Goal: Contribute content

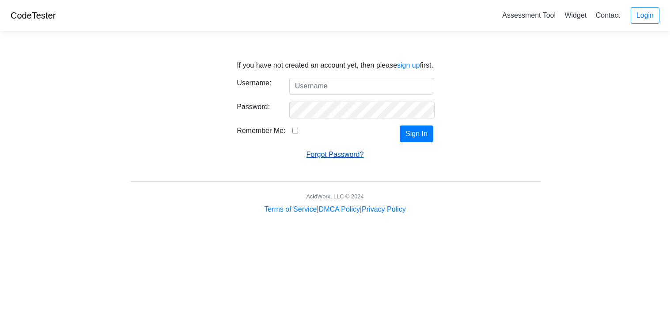
click at [337, 155] on link "Forgot Password?" at bounding box center [334, 155] width 57 height 8
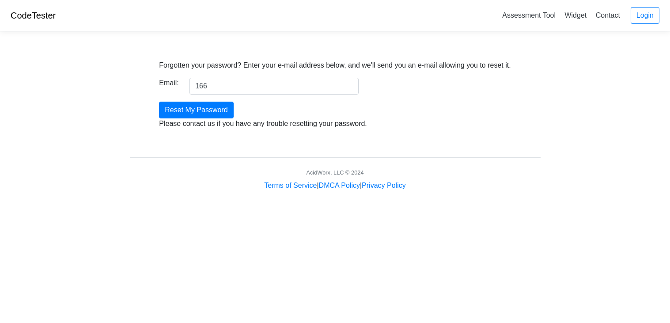
type input "16691@teays.us"
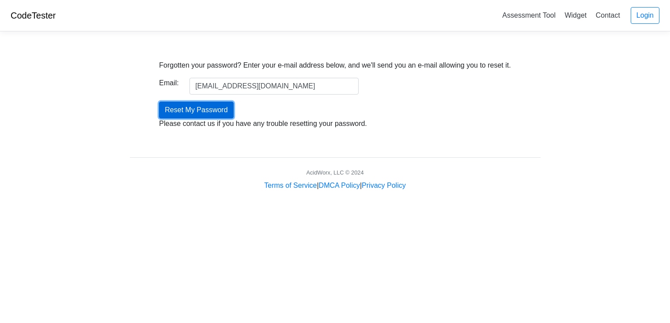
click at [199, 108] on input "Reset My Password" at bounding box center [196, 110] width 74 height 17
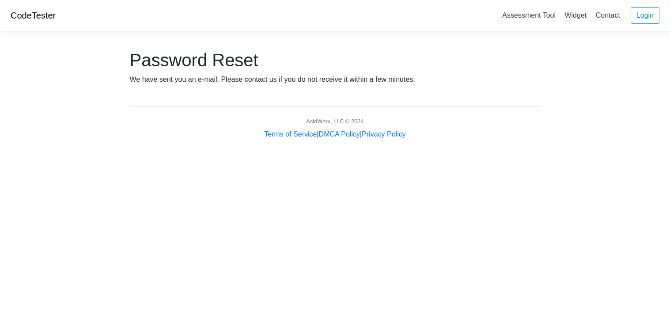
click at [26, 15] on link "CodeTester" at bounding box center [33, 16] width 45 height 10
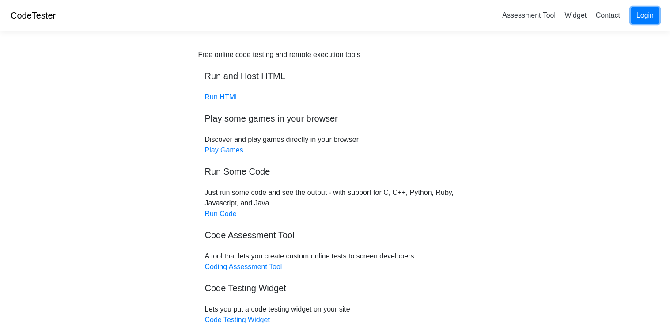
click at [638, 15] on link "Login" at bounding box center [644, 15] width 29 height 17
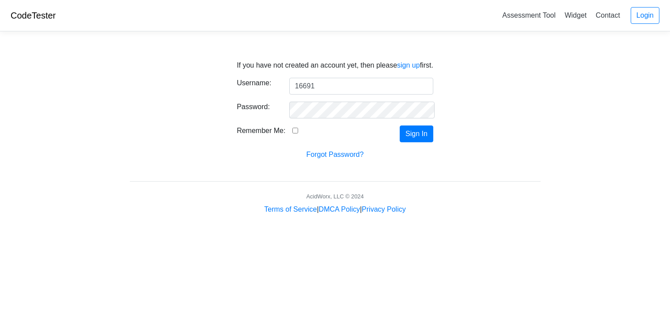
type input "16691"
click at [292, 130] on input "Remember Me:" at bounding box center [295, 131] width 6 height 6
checkbox input "true"
click at [435, 144] on div "If you have not created an account yet, then please sign up first. Username: 16…" at bounding box center [335, 104] width 424 height 110
click at [422, 136] on button "Sign In" at bounding box center [417, 133] width 34 height 17
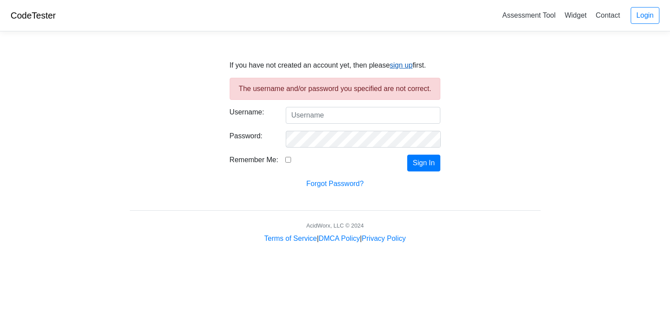
click at [398, 66] on link "sign up" at bounding box center [401, 65] width 23 height 8
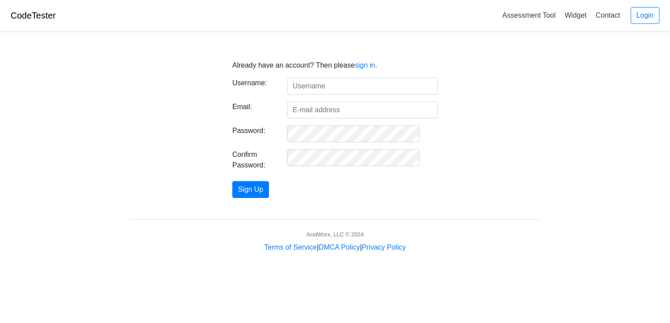
type input "M"
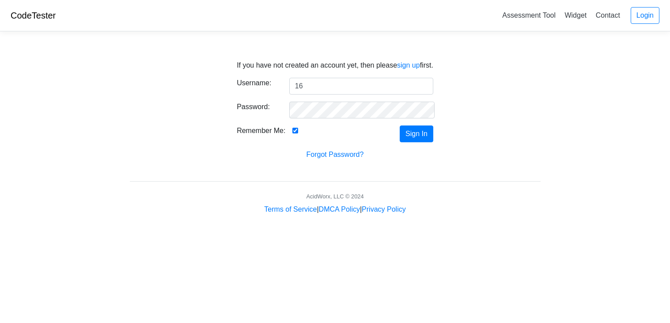
type input "1"
type input "mcbiggie"
click at [400, 125] on button "Sign In" at bounding box center [417, 133] width 34 height 17
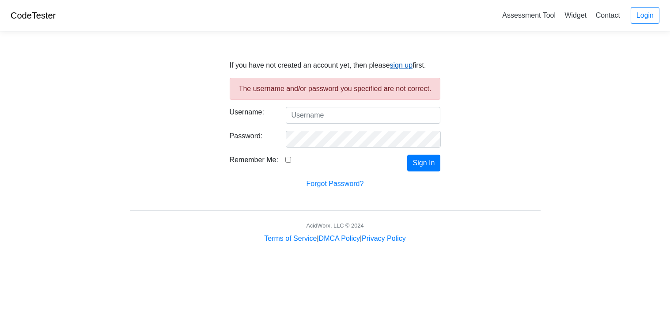
click at [400, 68] on link "sign up" at bounding box center [401, 65] width 23 height 8
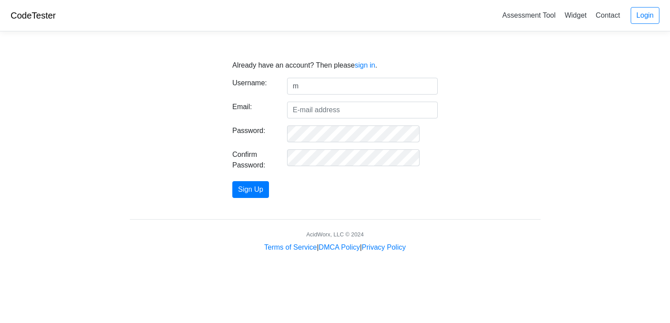
type input "Mcbiggie"
click at [336, 111] on input "Email:" at bounding box center [362, 110] width 151 height 17
type input "[EMAIL_ADDRESS][DOMAIN_NAME]"
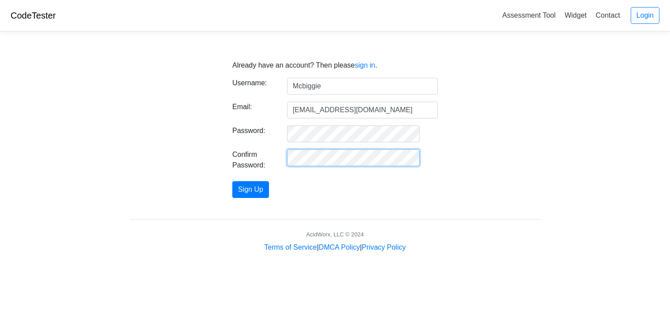
click at [232, 181] on button "Sign Up" at bounding box center [250, 189] width 37 height 17
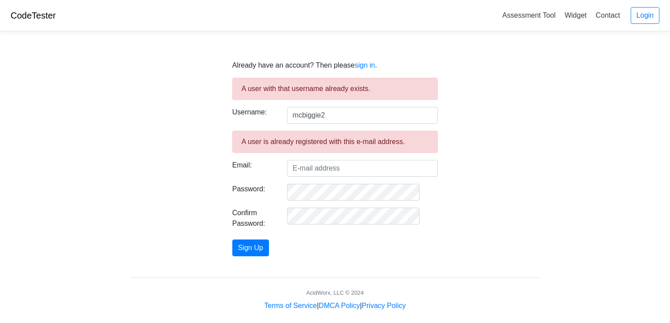
type input "mcbiggie2"
click at [328, 168] on input "Email:" at bounding box center [362, 168] width 151 height 17
type input "1"
type input "Spaminhaler69@gmail.com"
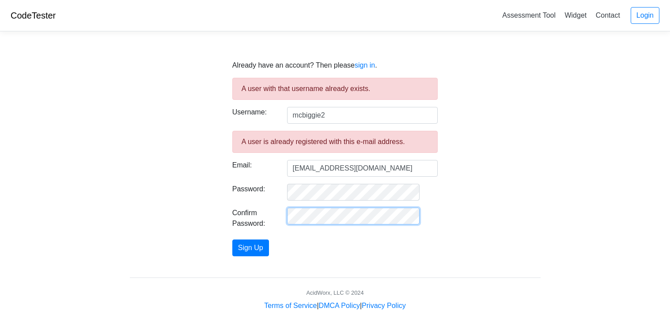
click at [232, 239] on button "Sign Up" at bounding box center [250, 247] width 37 height 17
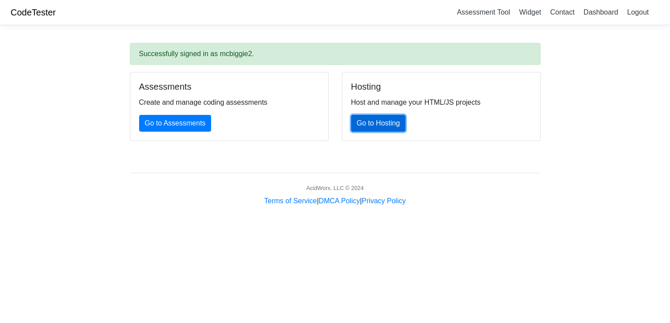
click at [379, 121] on link "Go to Hosting" at bounding box center [378, 123] width 55 height 17
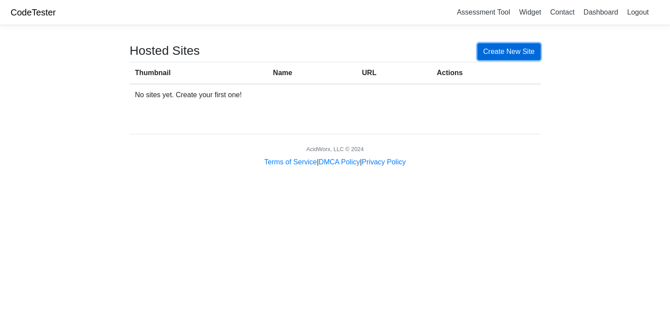
click at [520, 53] on link "Create New Site" at bounding box center [508, 51] width 63 height 17
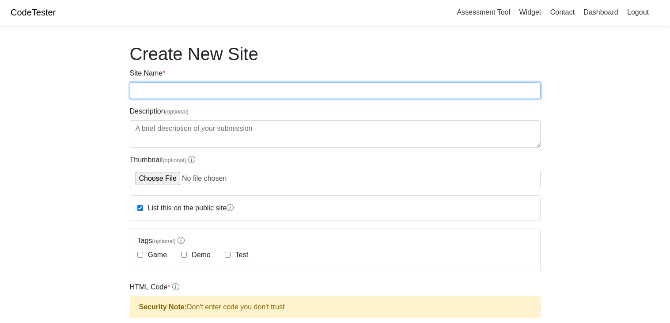
click at [226, 87] on input "Site Name *" at bounding box center [335, 90] width 411 height 17
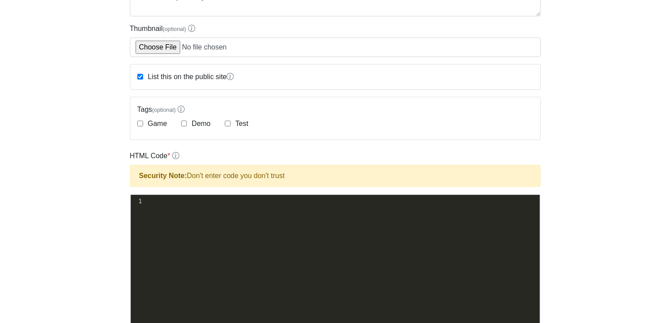
scroll to position [126, 0]
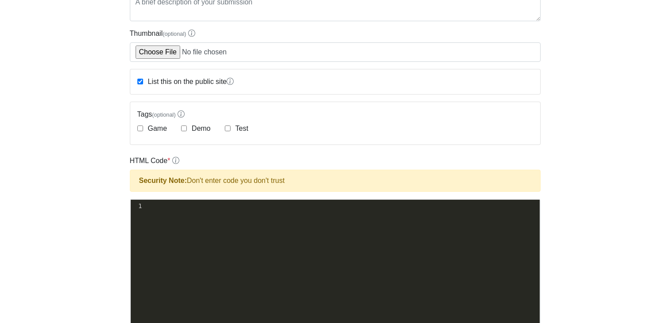
click at [240, 208] on pre "​" at bounding box center [341, 205] width 396 height 9
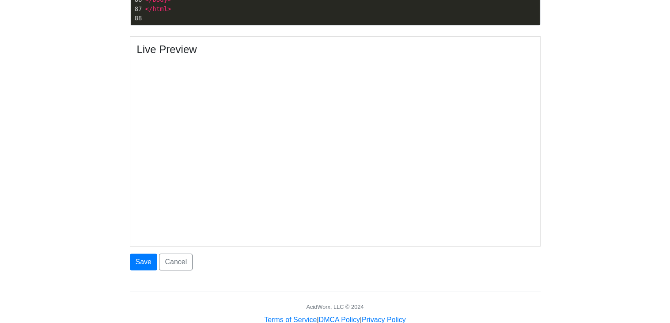
scroll to position [0, 0]
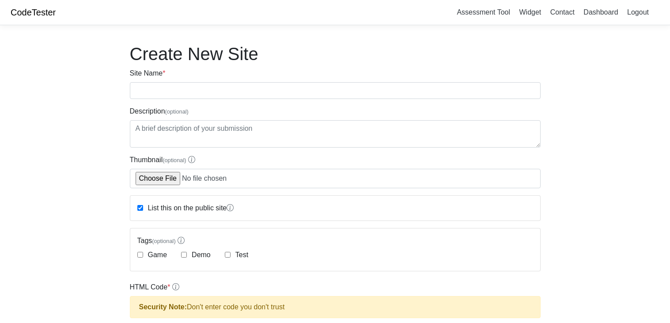
click at [34, 12] on link "CodeTester" at bounding box center [33, 13] width 45 height 10
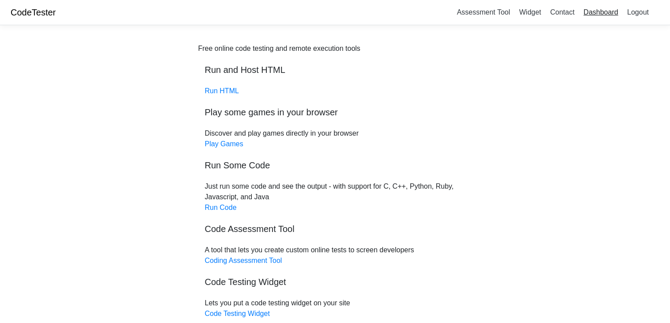
click at [593, 10] on link "Dashboard" at bounding box center [600, 12] width 41 height 15
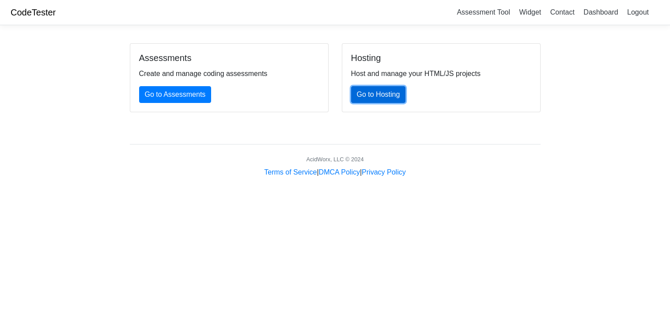
click at [371, 96] on link "Go to Hosting" at bounding box center [378, 94] width 55 height 17
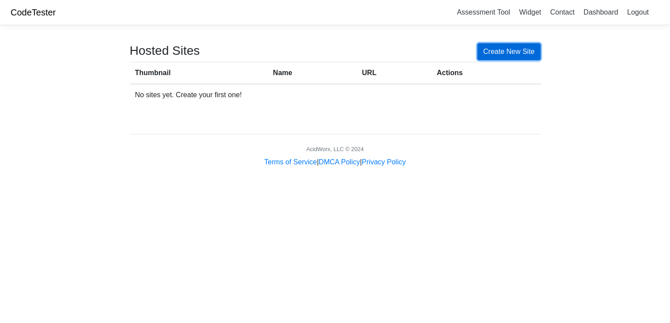
click at [498, 45] on link "Create New Site" at bounding box center [508, 51] width 63 height 17
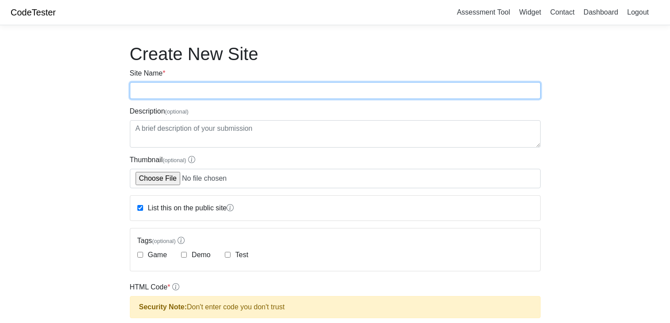
click at [183, 93] on input "Site Name *" at bounding box center [335, 90] width 411 height 17
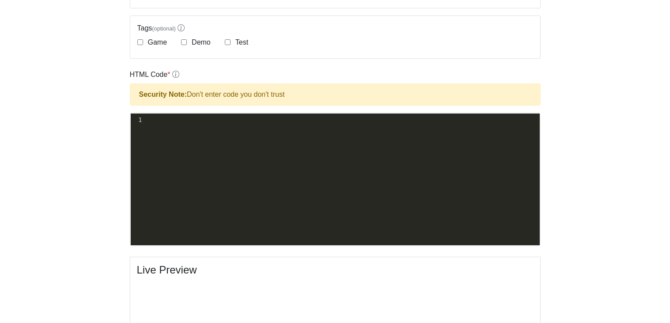
scroll to position [219, 0]
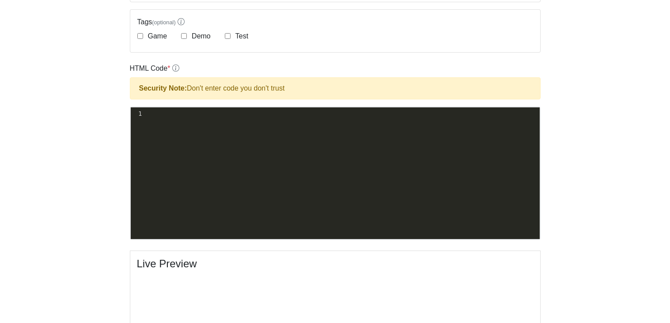
type input "Masoncraft"
click at [171, 120] on div "xxxxxxxxxx 1 ​" at bounding box center [342, 179] width 422 height 145
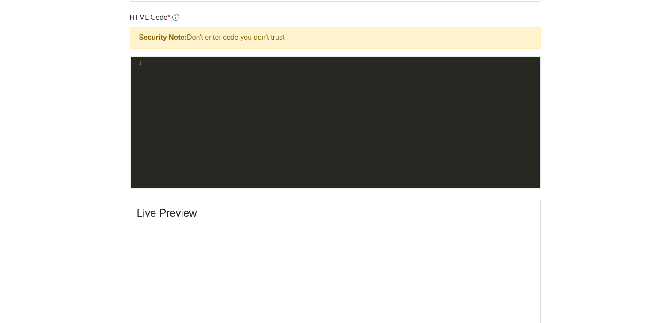
scroll to position [268, 0]
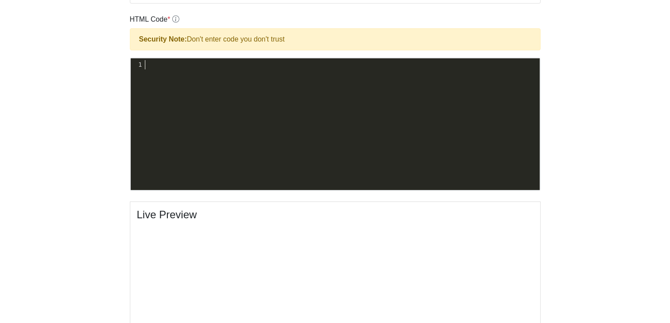
click at [158, 62] on pre "​" at bounding box center [341, 64] width 396 height 9
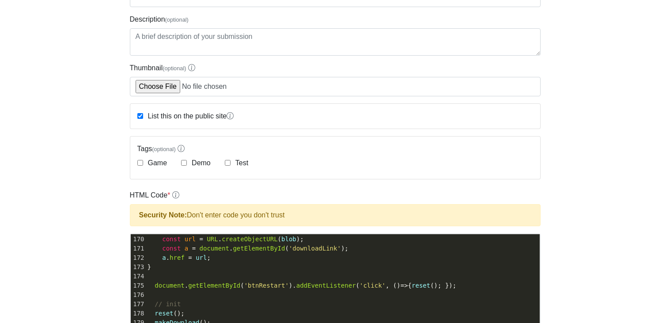
scroll to position [0, 0]
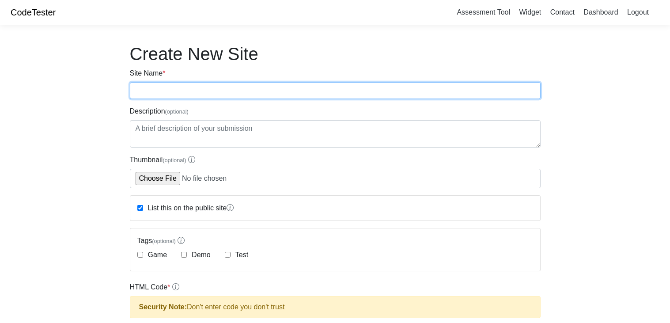
click at [168, 87] on input "Site Name *" at bounding box center [335, 90] width 411 height 17
type input "neon runner"
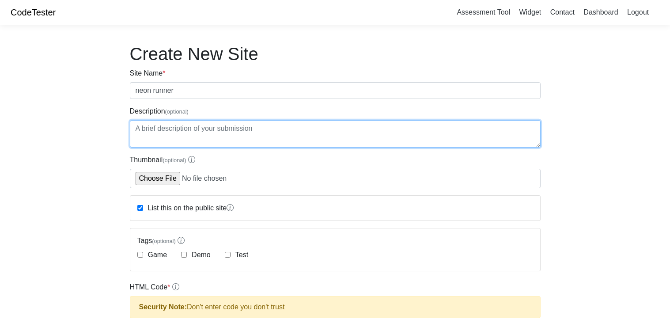
click at [200, 127] on textarea "Description (optional)" at bounding box center [335, 133] width 411 height 27
type textarea "Offbrand"
type textarea "Off brand geomotry dash"
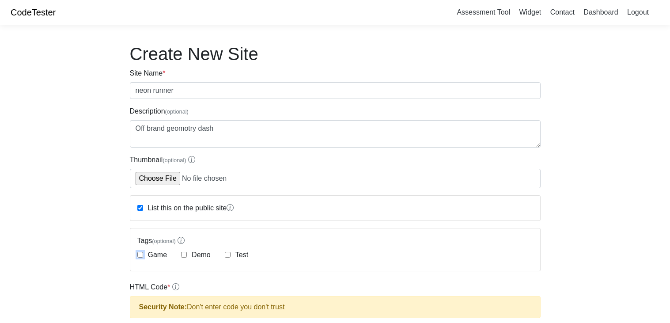
click at [140, 256] on input "Game" at bounding box center [140, 255] width 6 height 6
checkbox input "true"
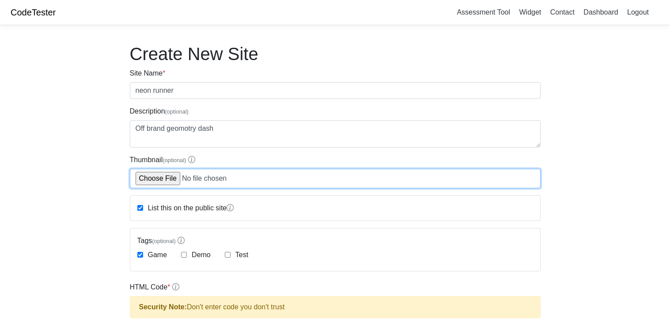
click at [193, 178] on input "Thumbnail (optional)" at bounding box center [335, 178] width 411 height 19
type input "C:\fakepath\funfairy.jpg"
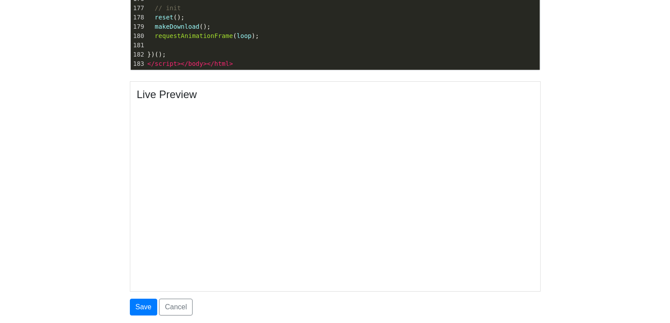
scroll to position [456, 0]
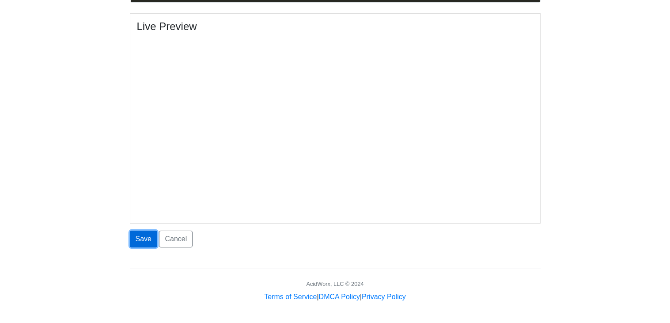
click at [147, 235] on button "Save" at bounding box center [143, 238] width 27 height 17
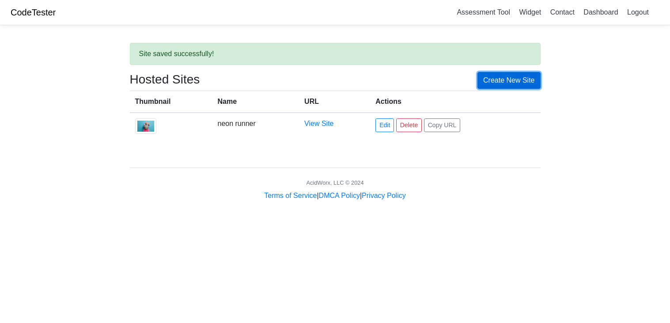
click at [526, 75] on link "Create New Site" at bounding box center [508, 80] width 63 height 17
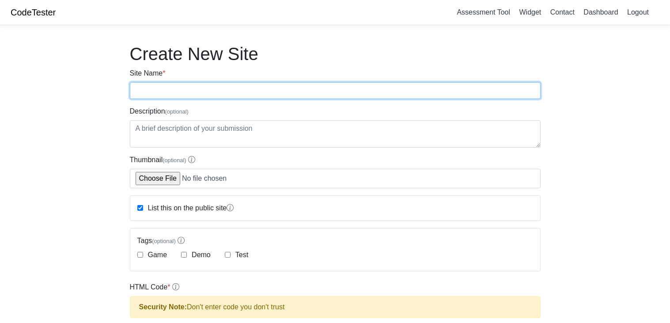
click at [162, 94] on input "Site Name *" at bounding box center [335, 90] width 411 height 17
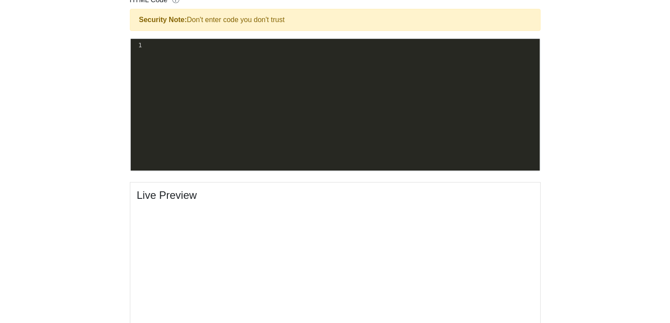
scroll to position [294, 0]
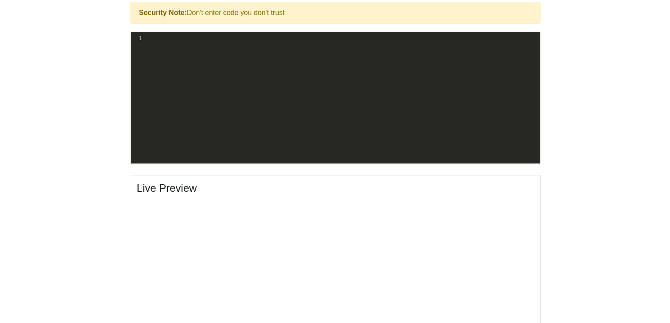
click at [210, 42] on div "xxxxxxxxxx 1 ​" at bounding box center [341, 38] width 396 height 13
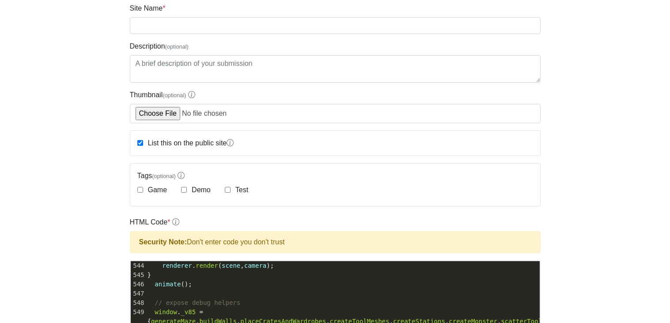
scroll to position [57, 0]
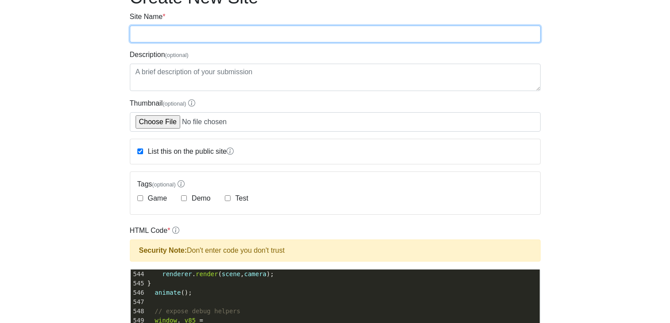
click at [158, 38] on input "Site Name *" at bounding box center [335, 34] width 411 height 17
type input "evil gpt"
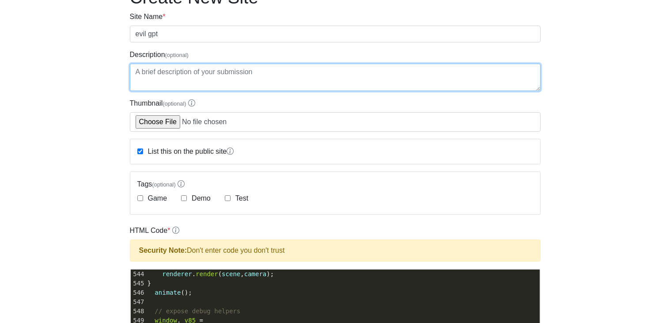
click at [165, 70] on textarea "Description (optional)" at bounding box center [335, 77] width 411 height 27
type textarea "horror game"
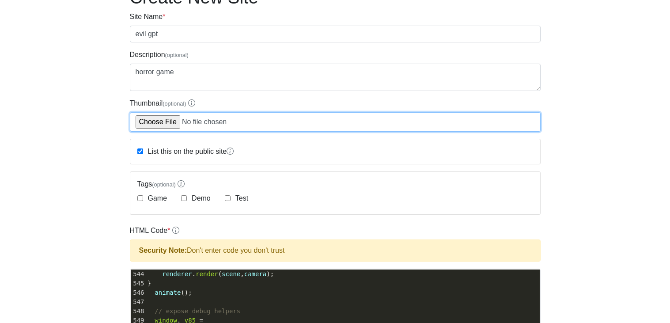
click at [162, 120] on input "Thumbnail (optional)" at bounding box center [335, 121] width 411 height 19
type input "C:\fakepath\funfairy.jpg"
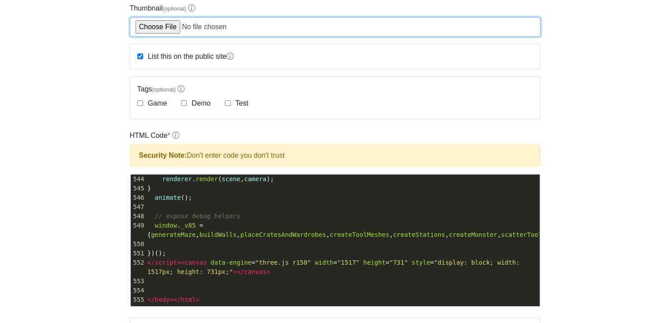
scroll to position [149, 0]
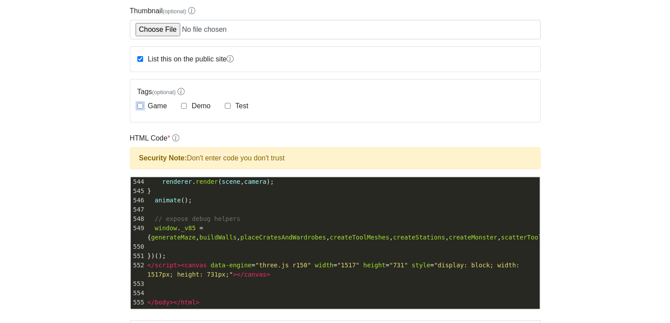
click at [138, 106] on input "Game" at bounding box center [140, 106] width 6 height 6
checkbox input "true"
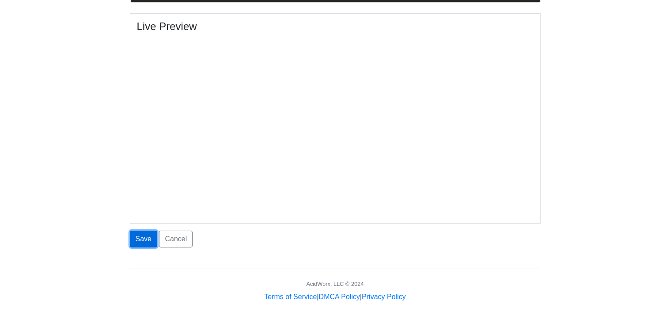
click at [139, 241] on button "Save" at bounding box center [143, 238] width 27 height 17
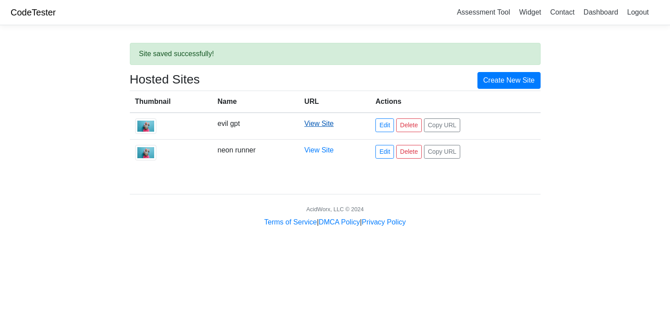
click at [320, 121] on link "View Site" at bounding box center [318, 124] width 29 height 8
